Goal: Register for event/course

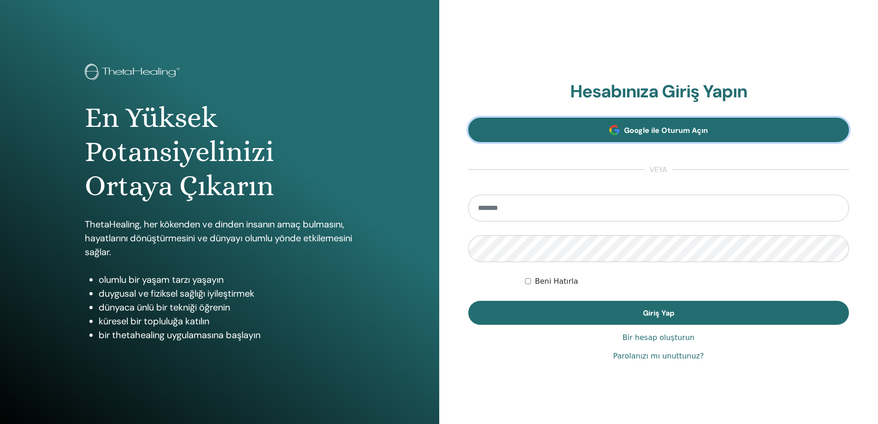
click at [666, 122] on link "Google ile Oturum Açın" at bounding box center [658, 130] width 381 height 24
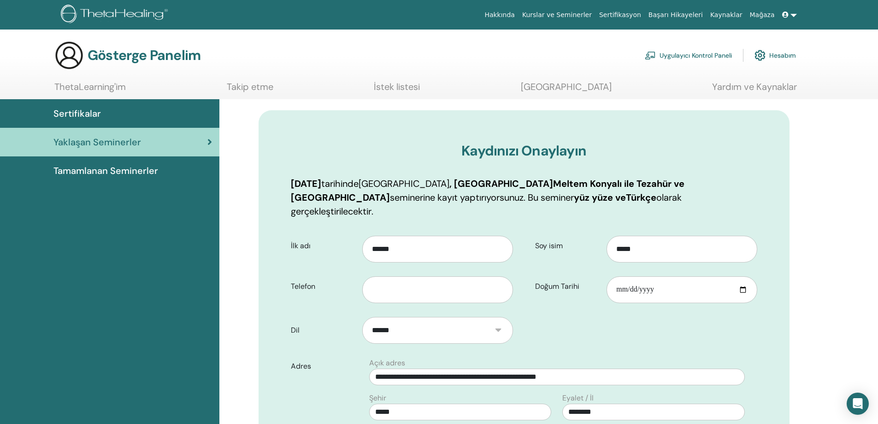
click at [411, 270] on div at bounding box center [440, 286] width 157 height 33
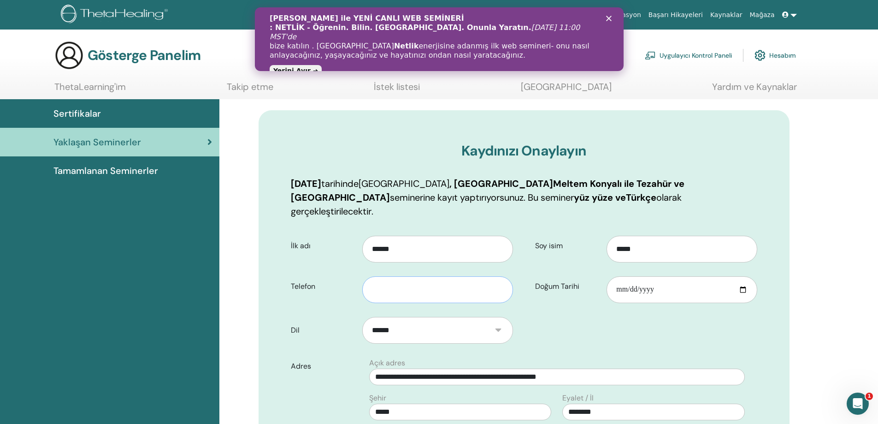
click at [404, 276] on input "text" at bounding box center [437, 289] width 150 height 27
type input "**********"
click at [617, 279] on input "Doğum Tarihi" at bounding box center [682, 289] width 150 height 27
type input "**********"
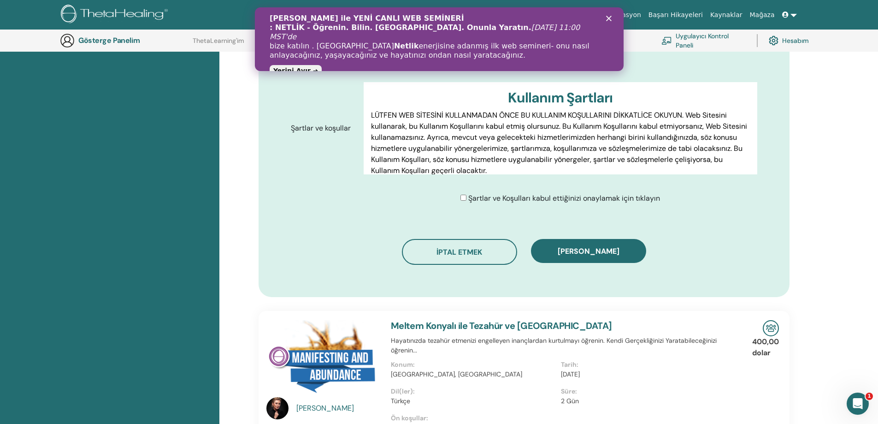
scroll to position [422, 0]
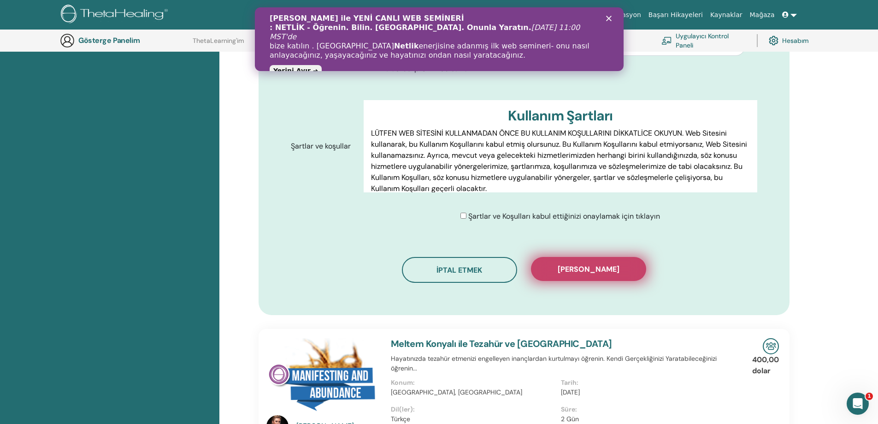
click at [581, 264] on font "Kaydı onayla" at bounding box center [589, 269] width 62 height 10
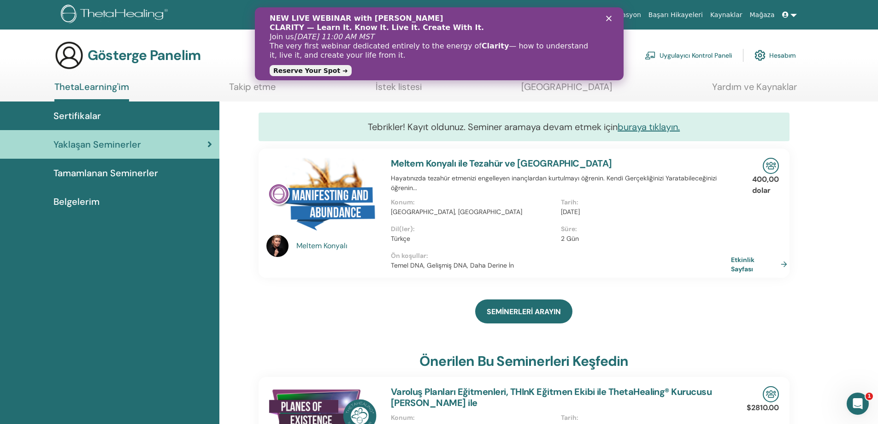
click at [606, 18] on icon "Kapat" at bounding box center [609, 19] width 6 height 6
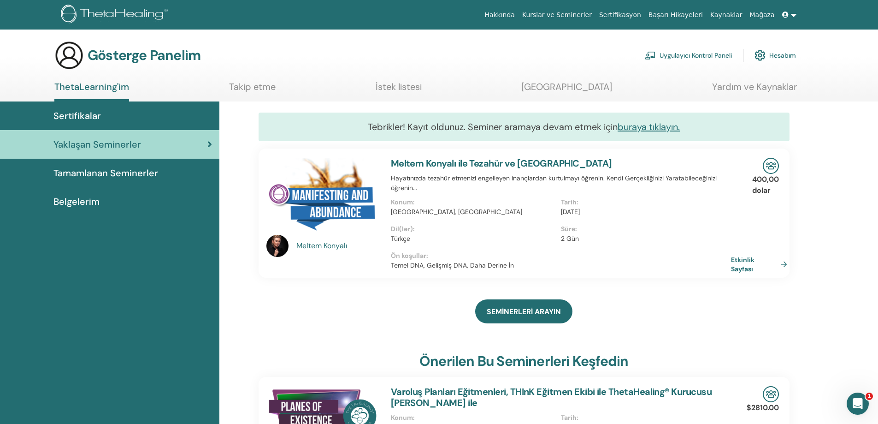
click at [92, 150] on font "Yaklaşan Seminerler" at bounding box center [97, 144] width 88 height 12
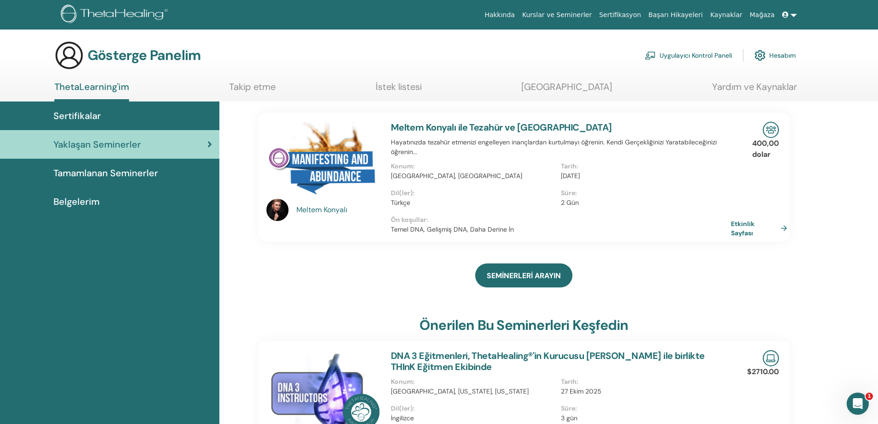
click at [111, 175] on font "Tamamlanan Seminerler" at bounding box center [105, 173] width 105 height 12
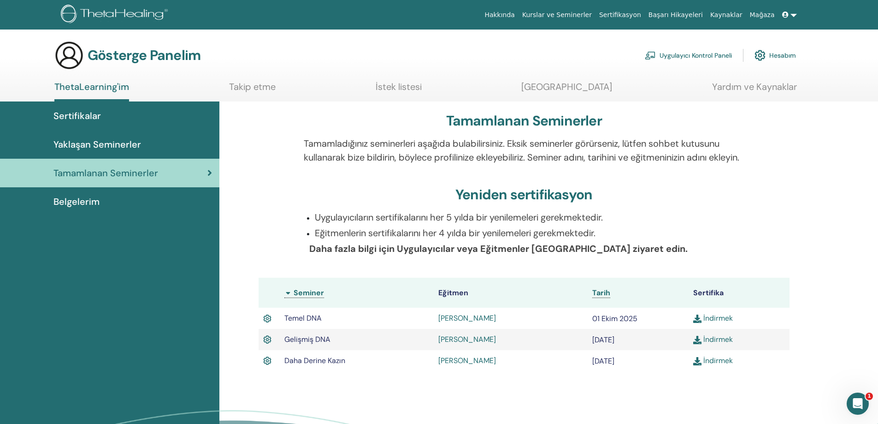
click at [100, 150] on font "Yaklaşan Seminerler" at bounding box center [97, 144] width 88 height 12
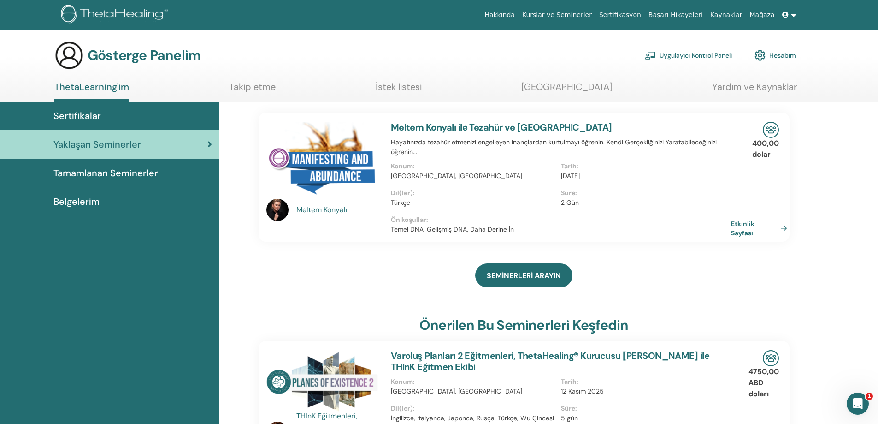
click at [96, 174] on font "Tamamlanan Seminerler" at bounding box center [105, 173] width 105 height 12
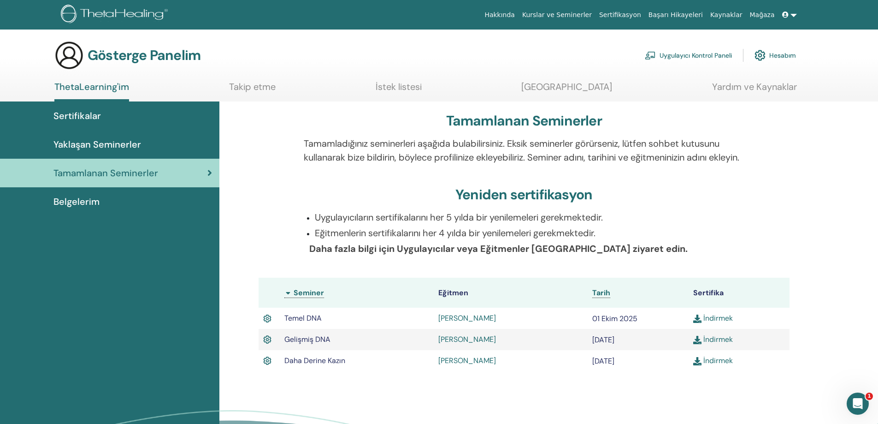
click at [89, 115] on font "Sertifikalar" at bounding box center [76, 116] width 47 height 12
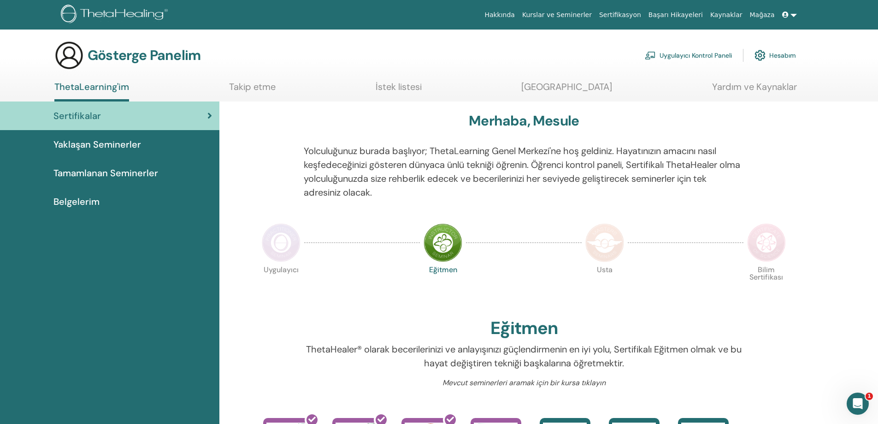
click at [136, 177] on font "Tamamlanan Seminerler" at bounding box center [105, 173] width 105 height 12
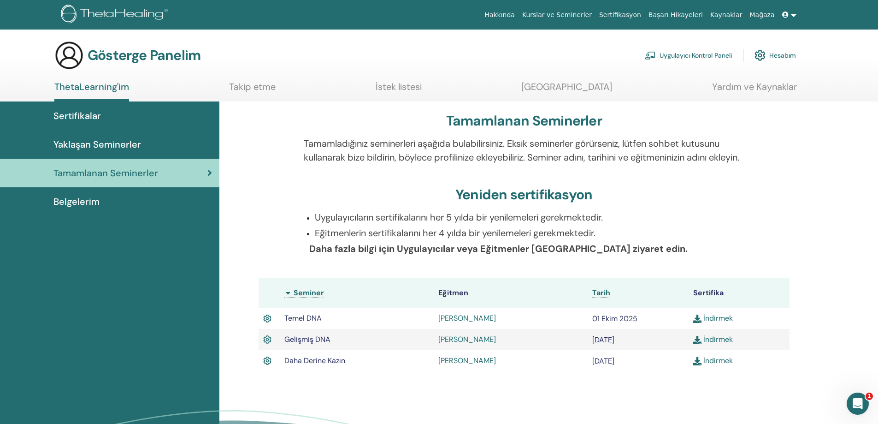
click at [126, 136] on link "Yaklaşan Seminerler" at bounding box center [109, 144] width 219 height 29
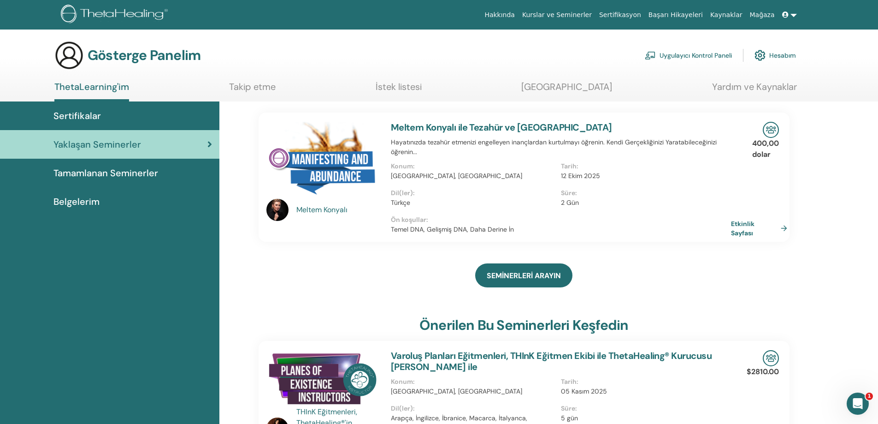
click at [75, 113] on font "Sertifikalar" at bounding box center [76, 116] width 47 height 12
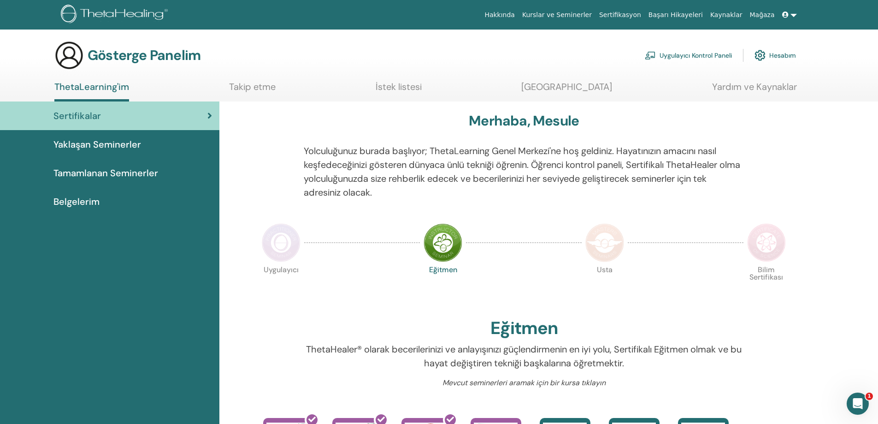
click at [99, 147] on font "Yaklaşan Seminerler" at bounding box center [97, 144] width 88 height 12
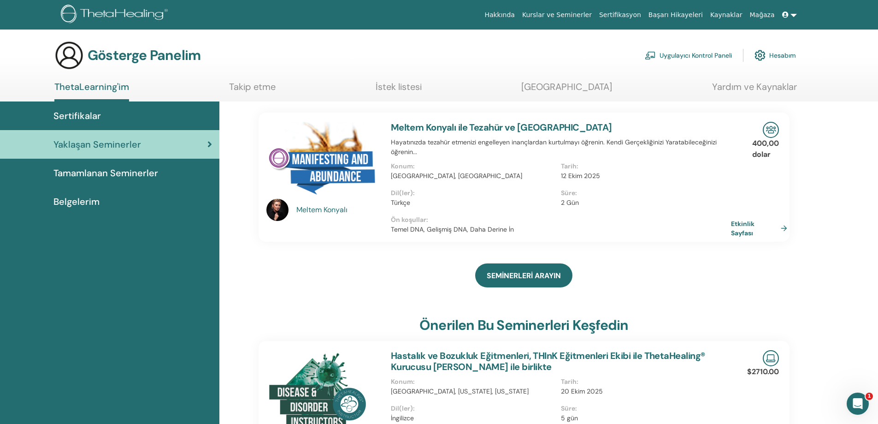
click at [120, 174] on font "Tamamlanan Seminerler" at bounding box center [105, 173] width 105 height 12
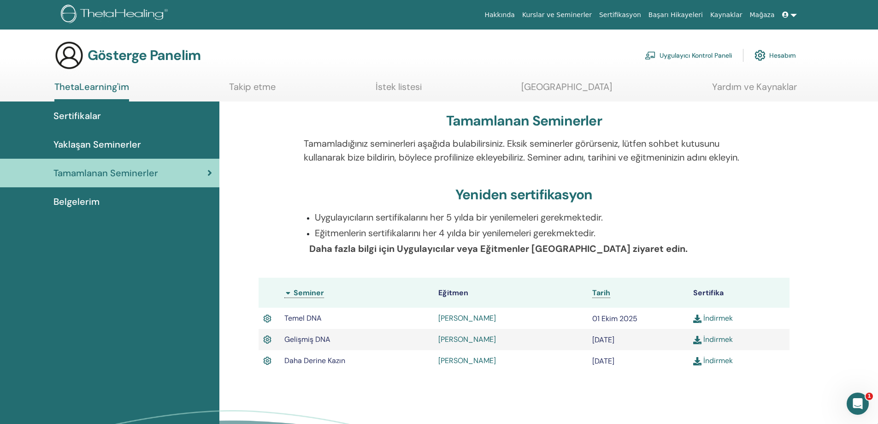
click at [714, 365] on font "İndirmek" at bounding box center [717, 360] width 29 height 10
